Goal: Navigation & Orientation: Find specific page/section

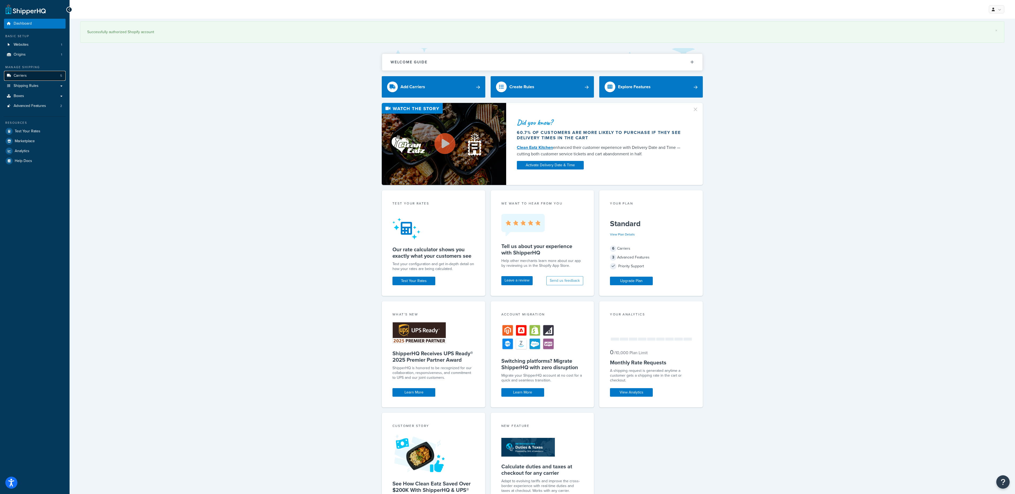
click at [26, 74] on span "Carriers" at bounding box center [20, 76] width 13 height 5
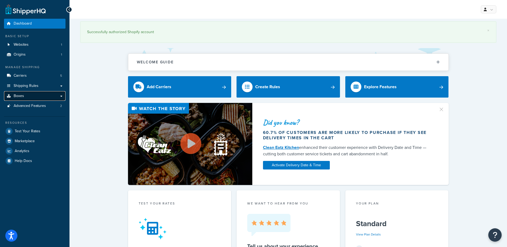
click at [25, 94] on link "Boxes" at bounding box center [35, 96] width 62 height 10
